Goal: Find specific page/section: Find specific page/section

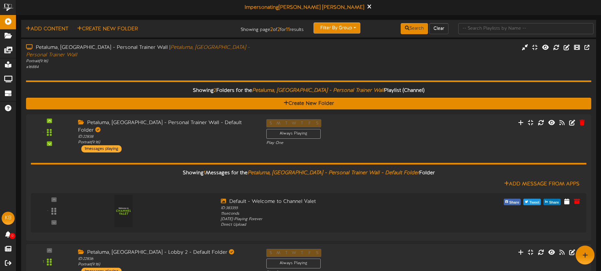
scroll to position [12, 0]
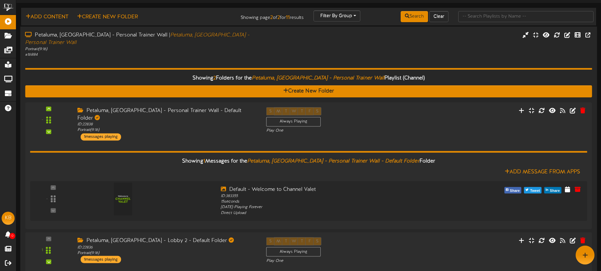
click at [327, 43] on div "Petaluma, [GEOGRAPHIC_DATA] - Personal Trainer Wall | [GEOGRAPHIC_DATA], [GEOGR…" at bounding box center [308, 44] width 577 height 26
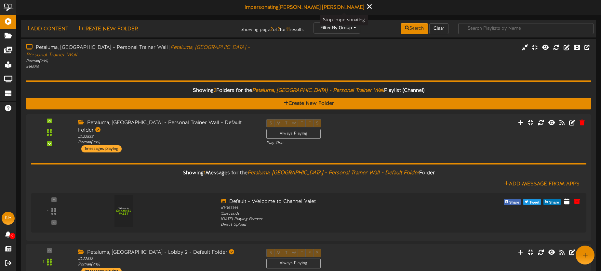
click at [367, 8] on icon at bounding box center [369, 6] width 4 height 7
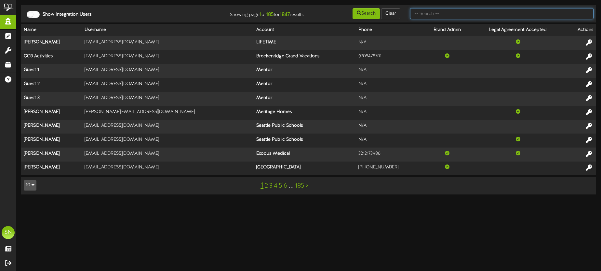
click at [429, 12] on input "text" at bounding box center [501, 13] width 183 height 11
type input "f"
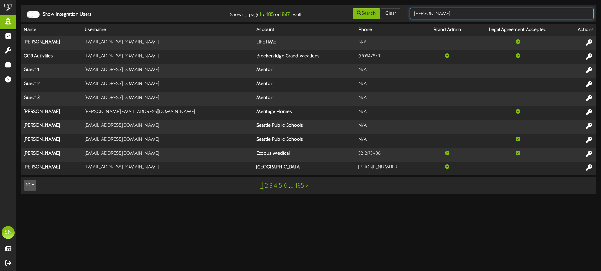
type input "shane short"
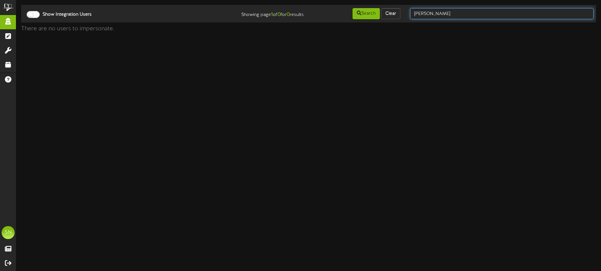
click at [464, 15] on input "shane short" at bounding box center [501, 13] width 183 height 11
type input "shane"
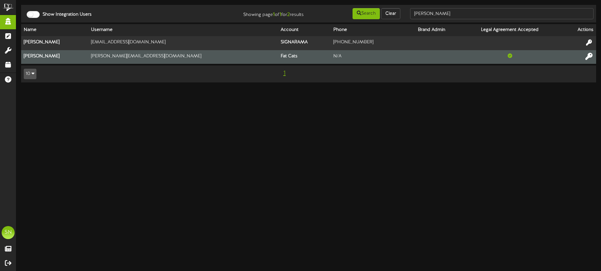
click at [587, 53] on icon at bounding box center [588, 55] width 7 height 7
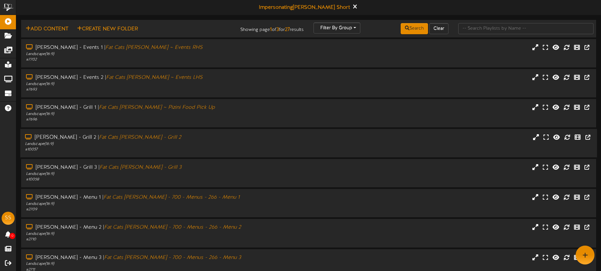
scroll to position [93, 0]
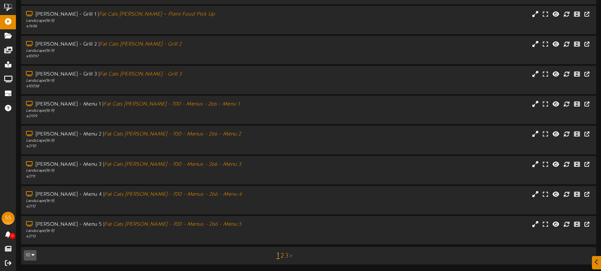
click at [283, 254] on link "2" at bounding box center [282, 255] width 3 height 7
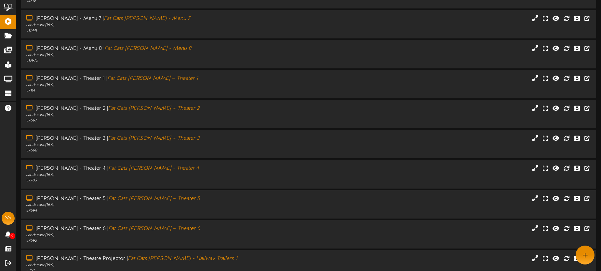
scroll to position [83, 0]
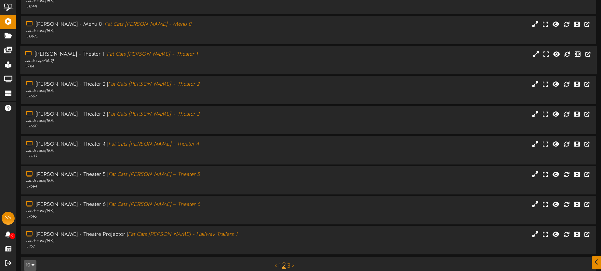
click at [203, 63] on div "Landscape ( 16:9 )" at bounding box center [140, 61] width 231 height 6
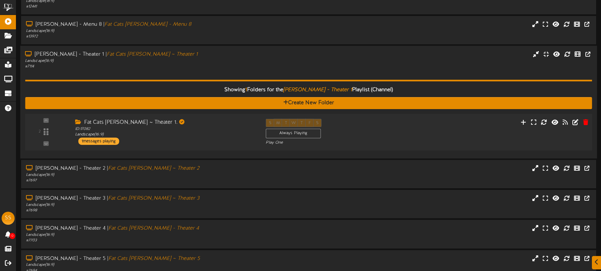
click at [221, 116] on div "2 ID: 17082" at bounding box center [308, 131] width 573 height 37
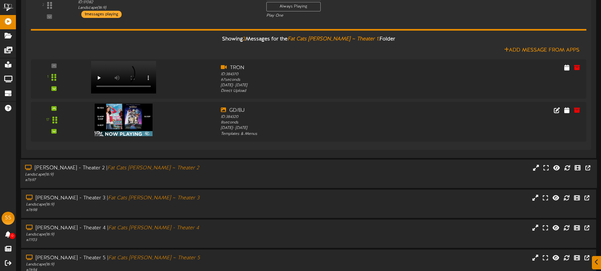
scroll to position [235, 0]
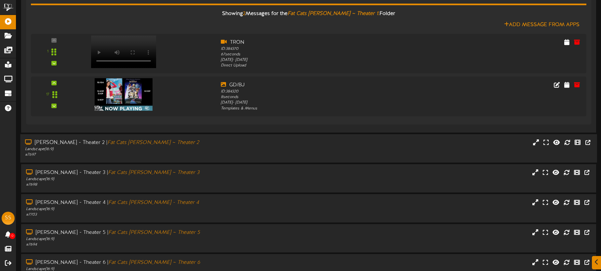
click at [170, 153] on div "# 7697" at bounding box center [140, 155] width 231 height 6
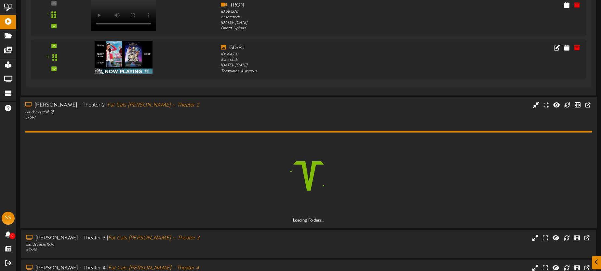
scroll to position [353, 0]
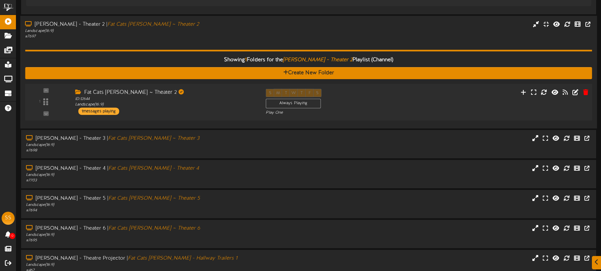
click at [201, 117] on div "1 ID: 12644" at bounding box center [308, 102] width 573 height 37
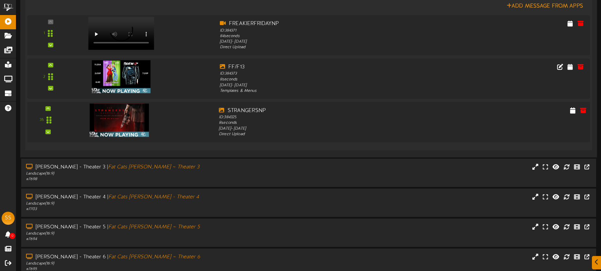
scroll to position [512, 0]
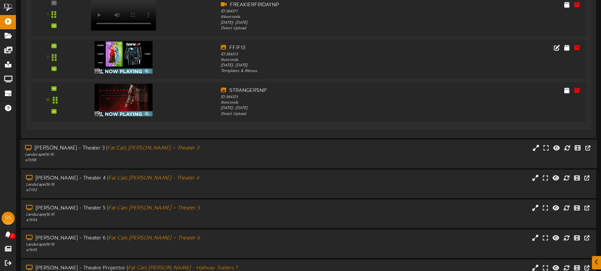
click at [204, 146] on div "Gilbert - Theater 3 | Fat Cats Gilbert ~ Theater 3" at bounding box center [140, 147] width 231 height 7
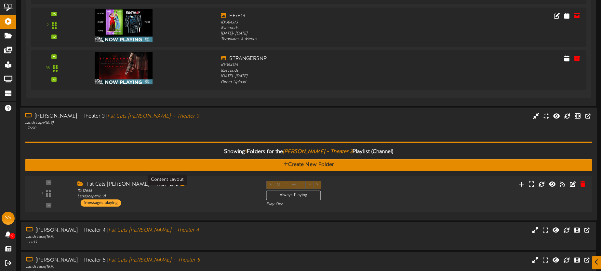
scroll to position [564, 0]
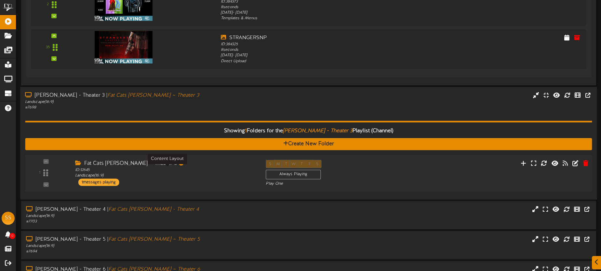
click at [218, 172] on div "ID: 12645 Landscape ( 16:9 )" at bounding box center [165, 172] width 181 height 11
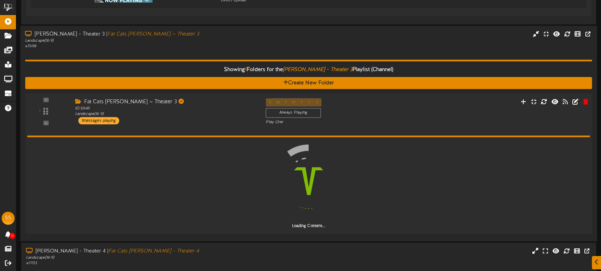
scroll to position [670, 0]
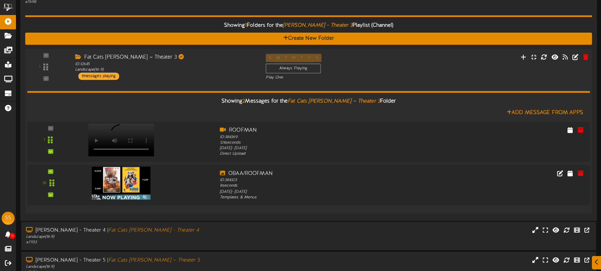
click at [169, 78] on div "Fat Cats Gilbert ~ Theater 3 ID: 12645 Landscape ( 16:9 ) 1 messages playing" at bounding box center [165, 67] width 191 height 26
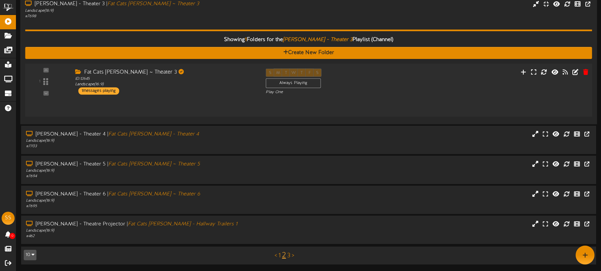
scroll to position [640, 0]
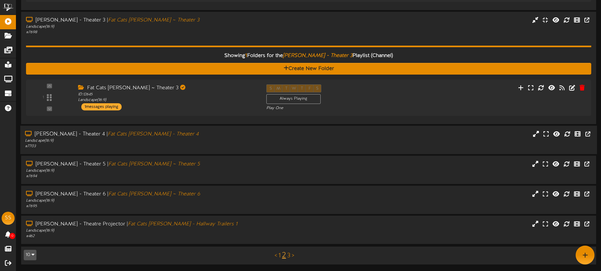
click at [177, 133] on div "Gilbert - Theater 4 | Fat Cats Gilbert - Theater 4" at bounding box center [140, 133] width 231 height 7
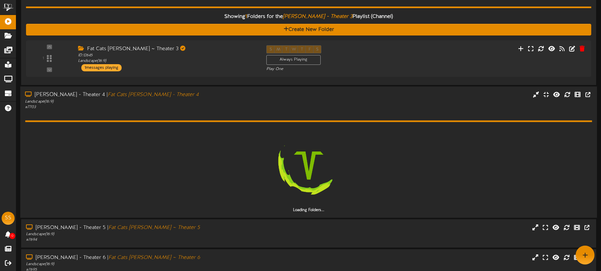
scroll to position [717, 0]
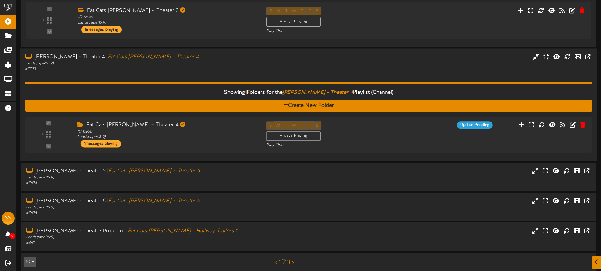
click at [196, 140] on div "Fat Cats Gilbert ~ Theater 4 ID: 12650 Landscape ( 16:9 ) 1 messages playing" at bounding box center [167, 134] width 189 height 26
